Goal: Task Accomplishment & Management: Manage account settings

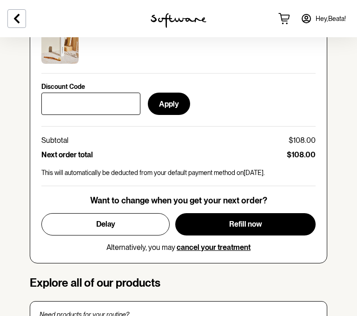
scroll to position [471, 0]
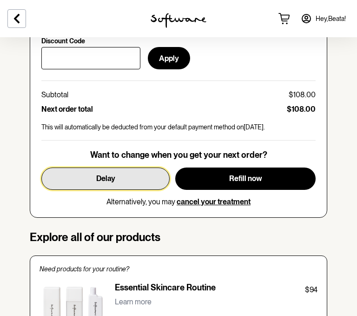
click at [118, 168] on button "Delay" at bounding box center [105, 178] width 128 height 22
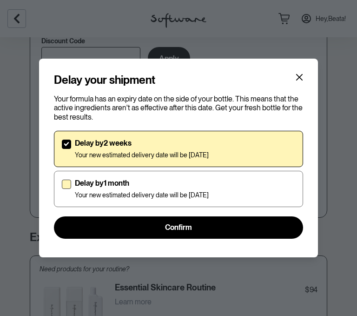
click at [121, 188] on div "Delay by 1 month Your new estimated delivery date will be [DATE]" at bounding box center [142, 188] width 134 height 20
click at [62, 188] on input "Delay by 1 month Your new estimated delivery date will be [DATE]" at bounding box center [61, 188] width 0 height 0
checkbox input "true"
checkbox input "false"
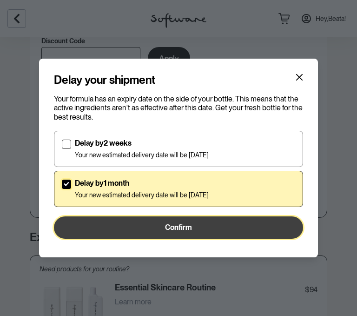
click at [189, 229] on span "Confirm" at bounding box center [178, 227] width 27 height 9
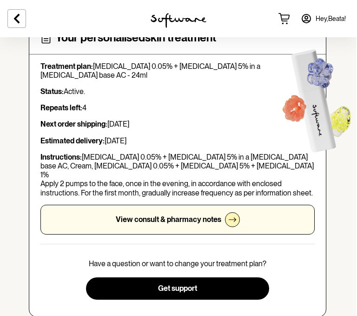
scroll to position [0, 1]
